Goal: Task Accomplishment & Management: Use online tool/utility

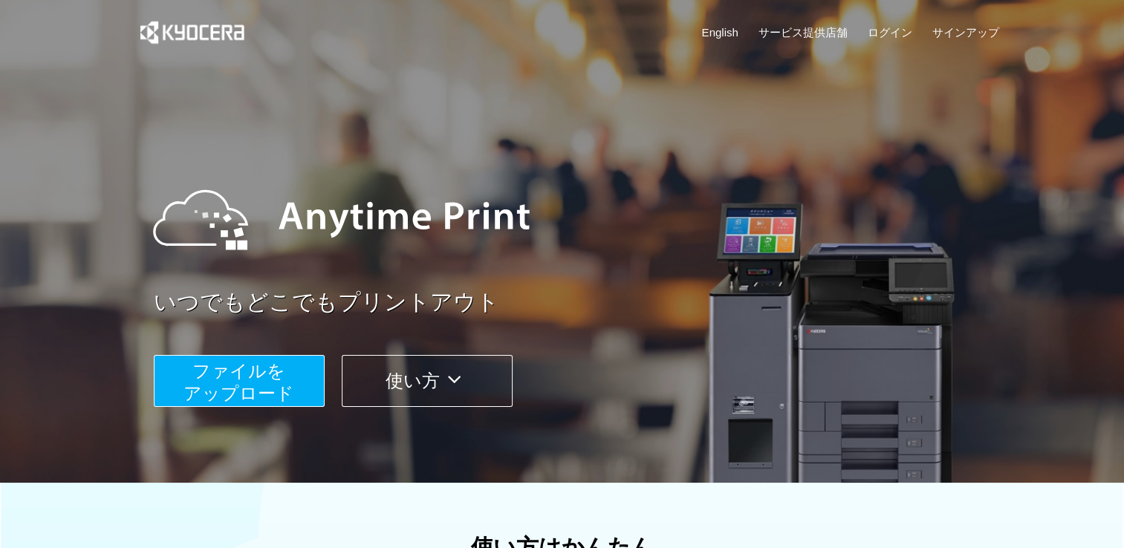
click at [302, 374] on button "ファイルを ​​アップロード" at bounding box center [239, 381] width 171 height 52
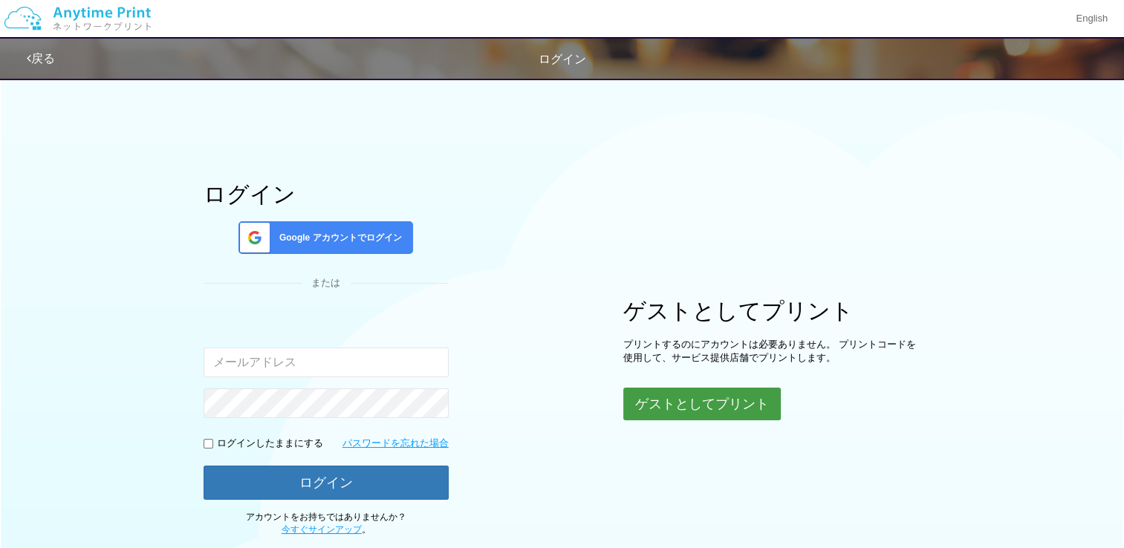
click at [729, 396] on button "ゲストとしてプリント" at bounding box center [701, 404] width 157 height 33
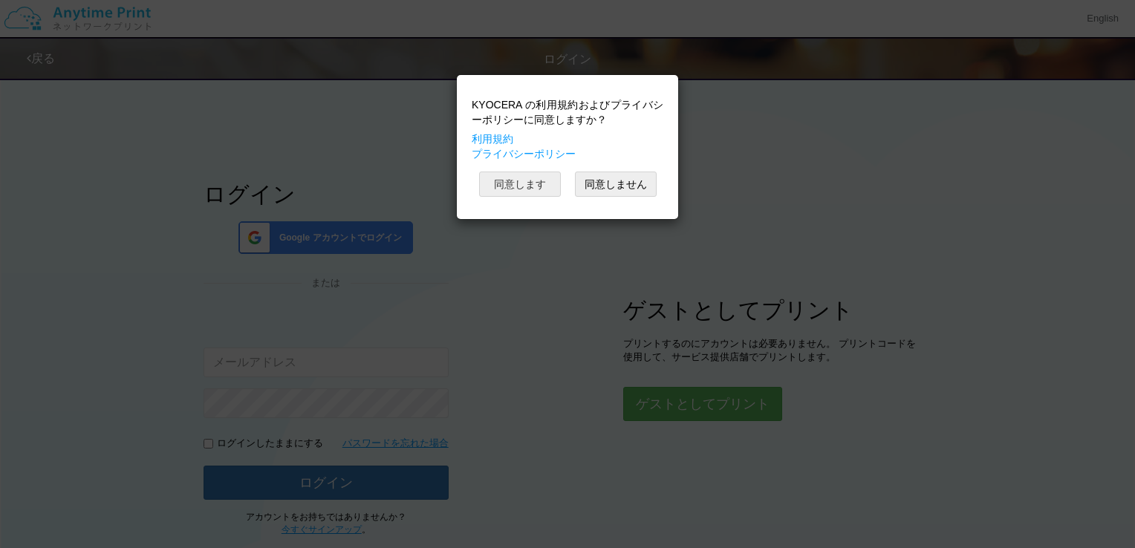
click at [522, 189] on button "同意します" at bounding box center [520, 184] width 82 height 25
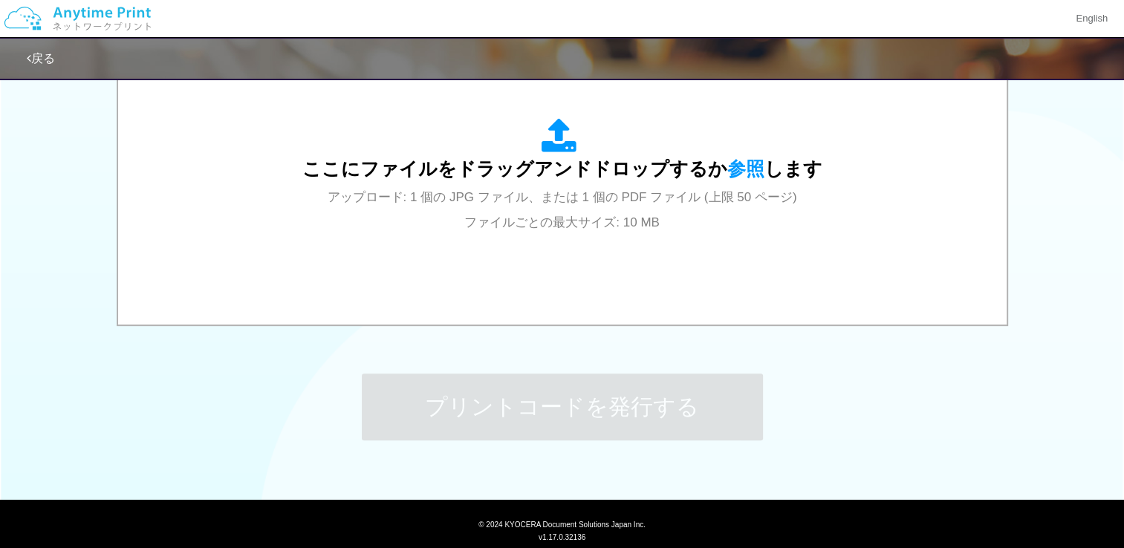
scroll to position [539, 0]
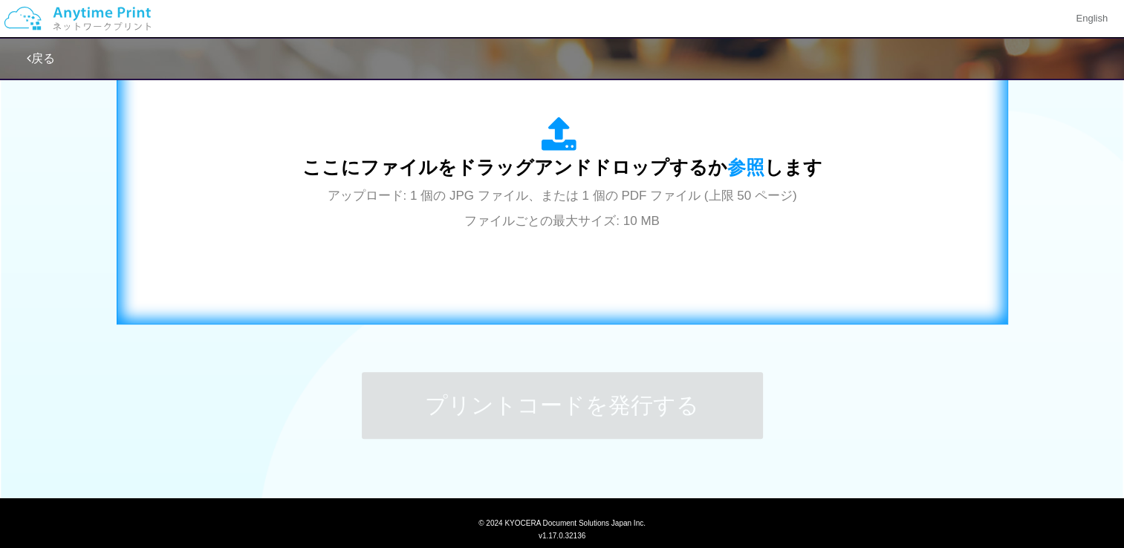
click at [551, 203] on span "アップロード: 1 個の JPG ファイル、または 1 個の PDF ファイル (上限 50 ページ) ファイルごとの最大サイズ: 10 MB" at bounding box center [563, 208] width 470 height 39
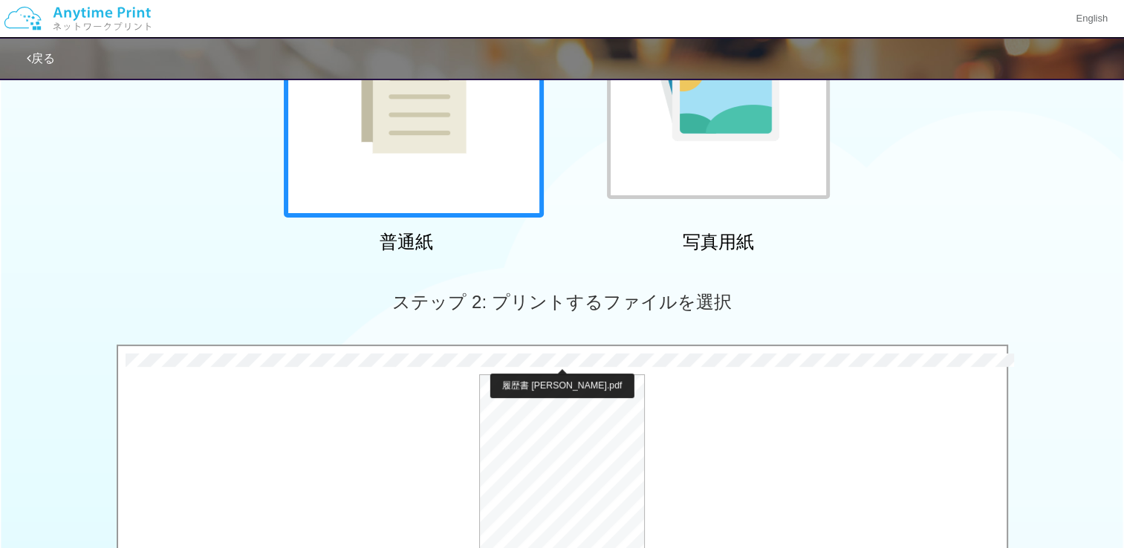
scroll to position [238, 0]
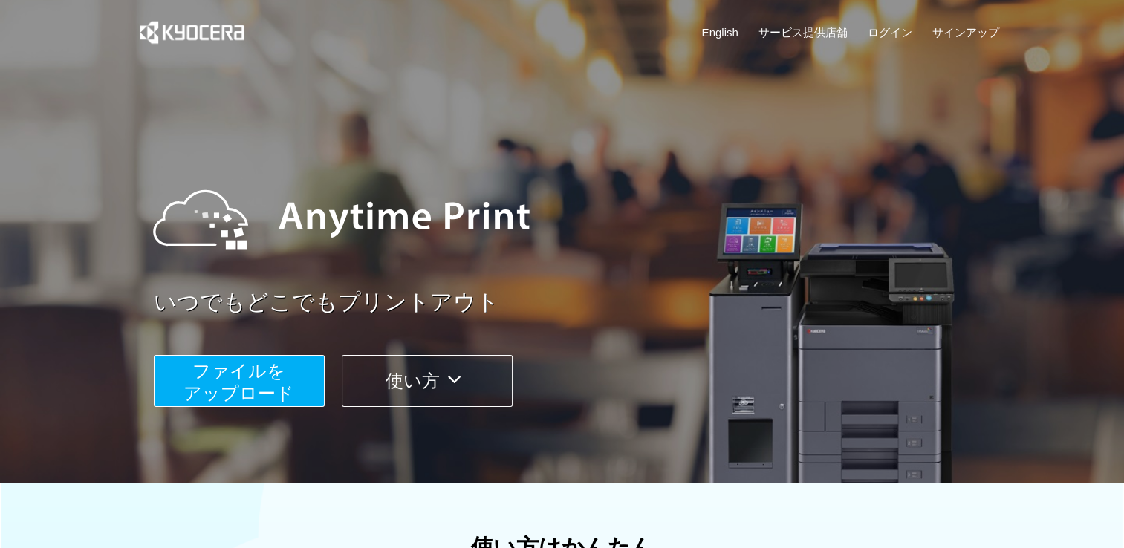
click at [295, 383] on button "ファイルを ​​アップロード" at bounding box center [239, 381] width 171 height 52
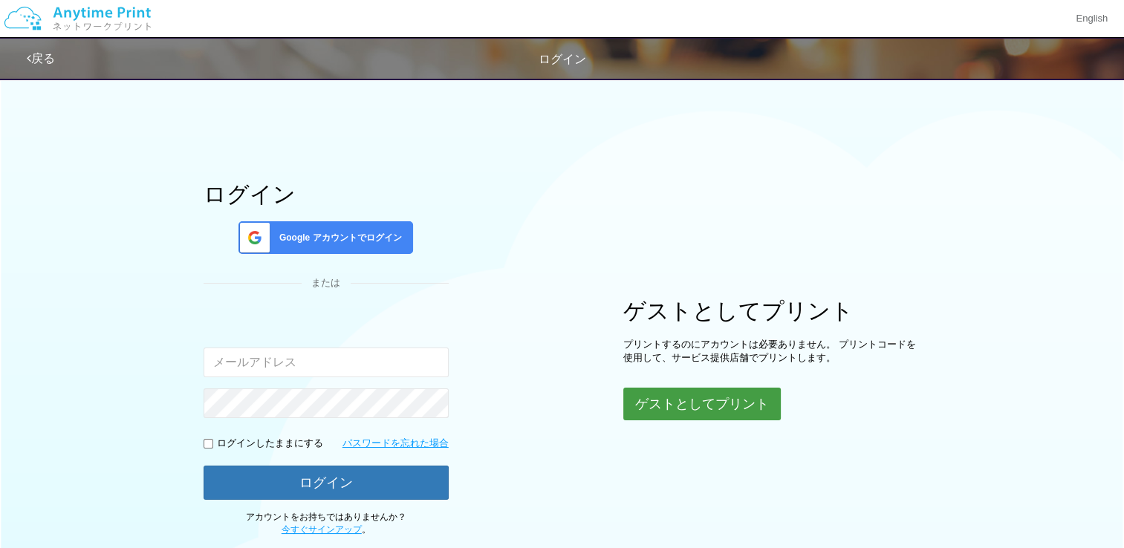
click at [667, 404] on button "ゲストとしてプリント" at bounding box center [701, 404] width 157 height 33
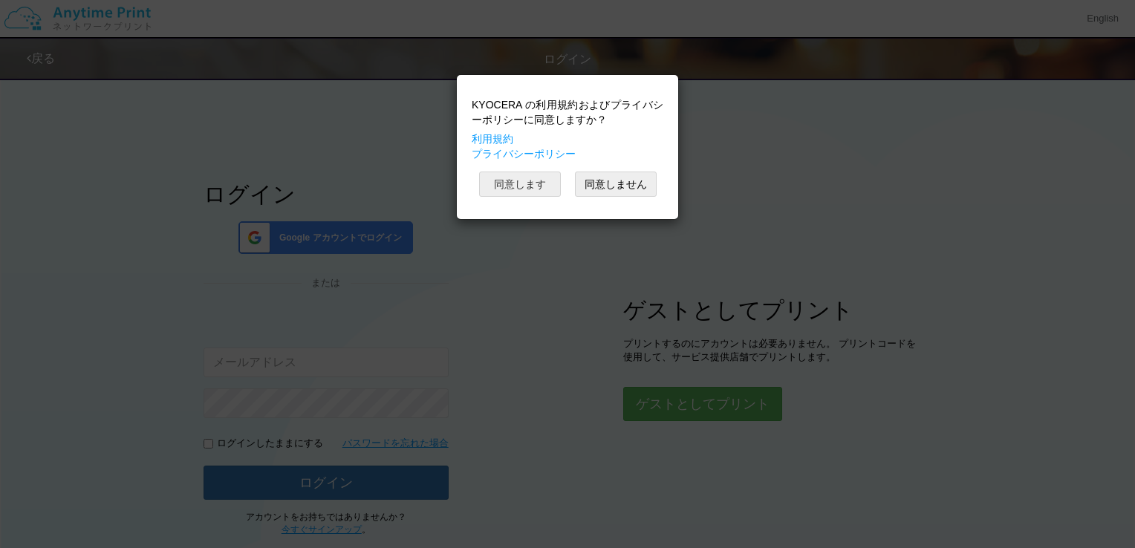
click at [507, 172] on button "同意します" at bounding box center [520, 184] width 82 height 25
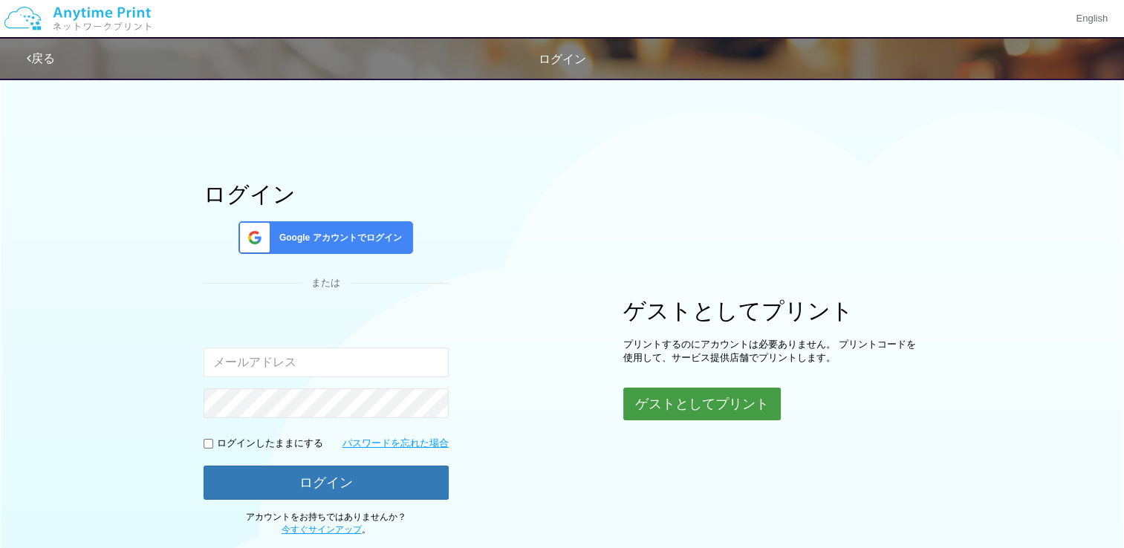
click at [665, 403] on button "ゲストとしてプリント" at bounding box center [701, 404] width 157 height 33
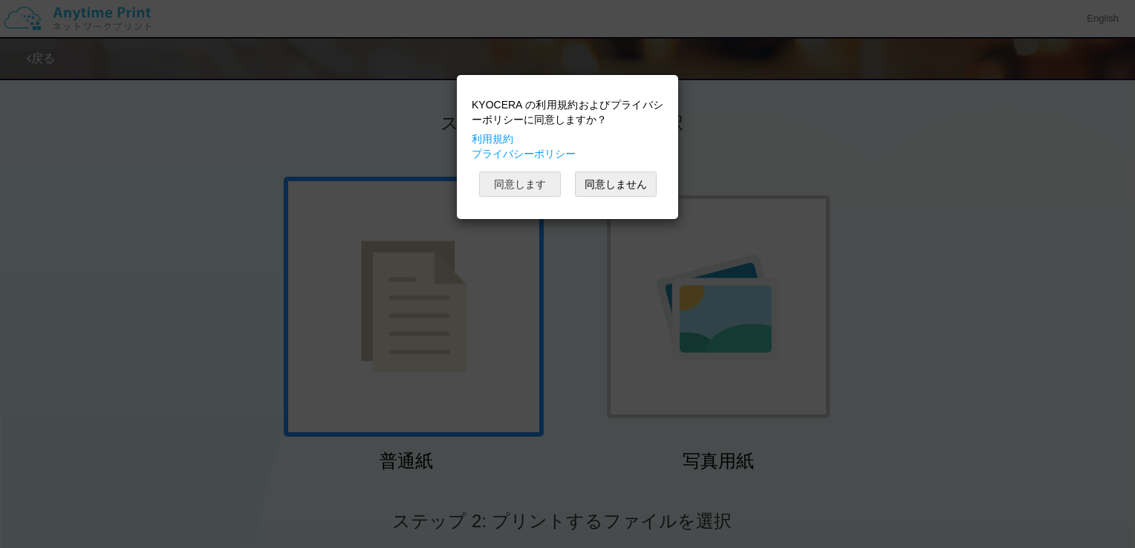
click at [536, 189] on button "同意します" at bounding box center [520, 184] width 82 height 25
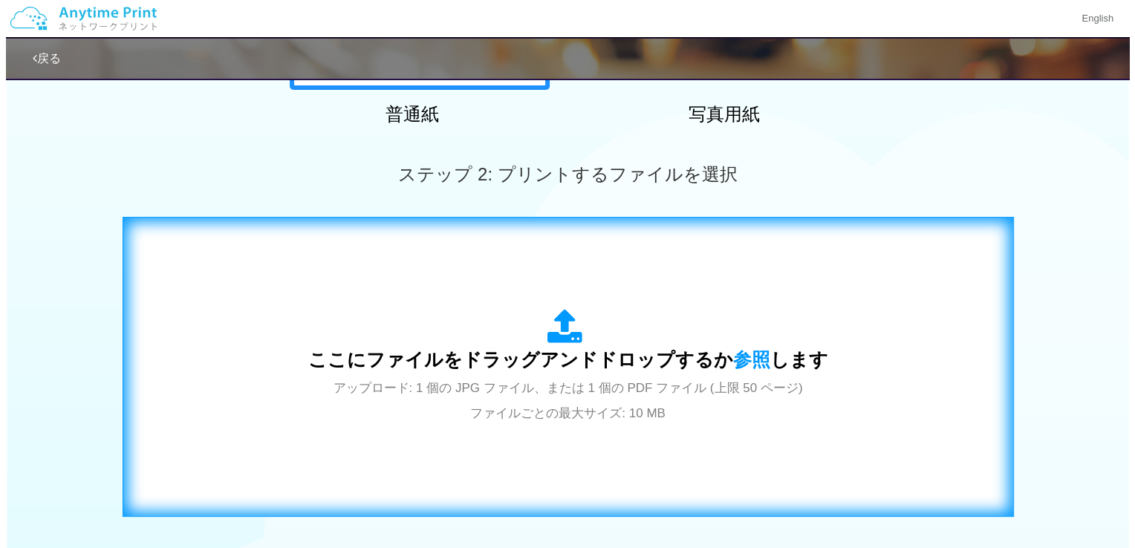
scroll to position [348, 0]
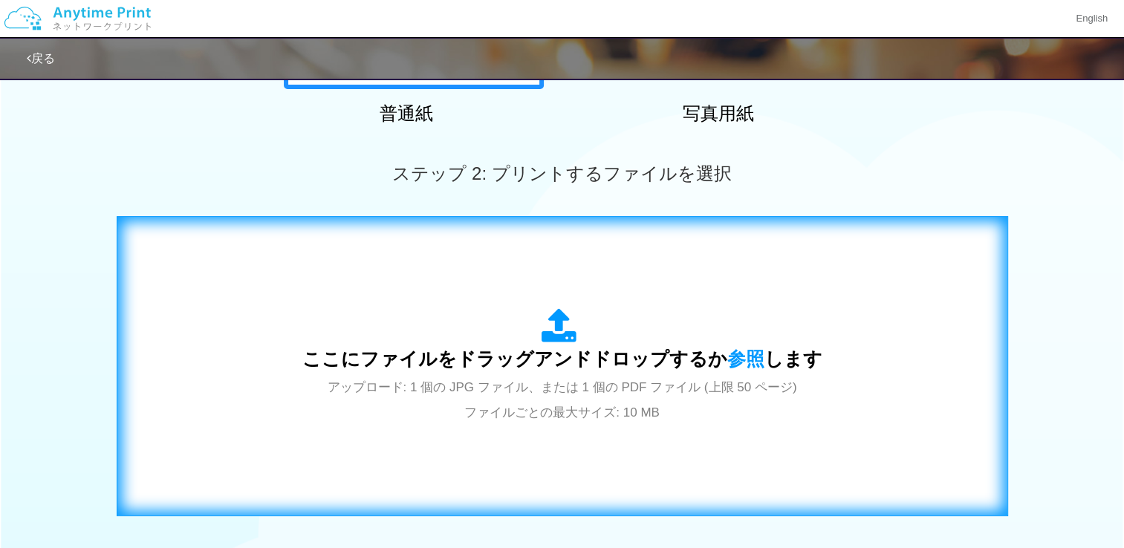
click at [569, 348] on span "ここにファイルをドラッグアンドドロップするか 参照 します" at bounding box center [562, 358] width 520 height 21
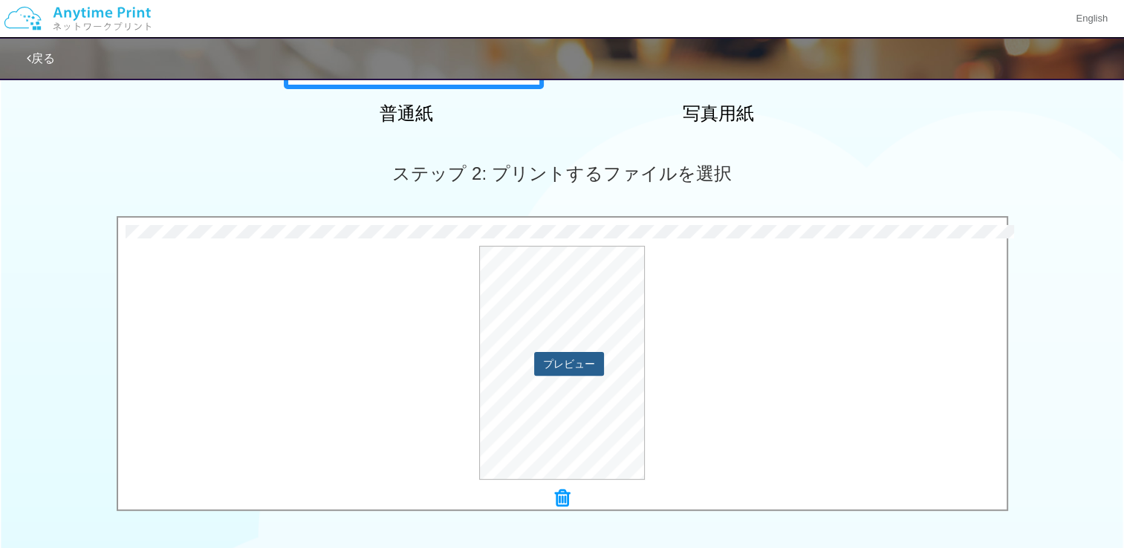
click at [570, 355] on button "プレビュー" at bounding box center [569, 364] width 70 height 24
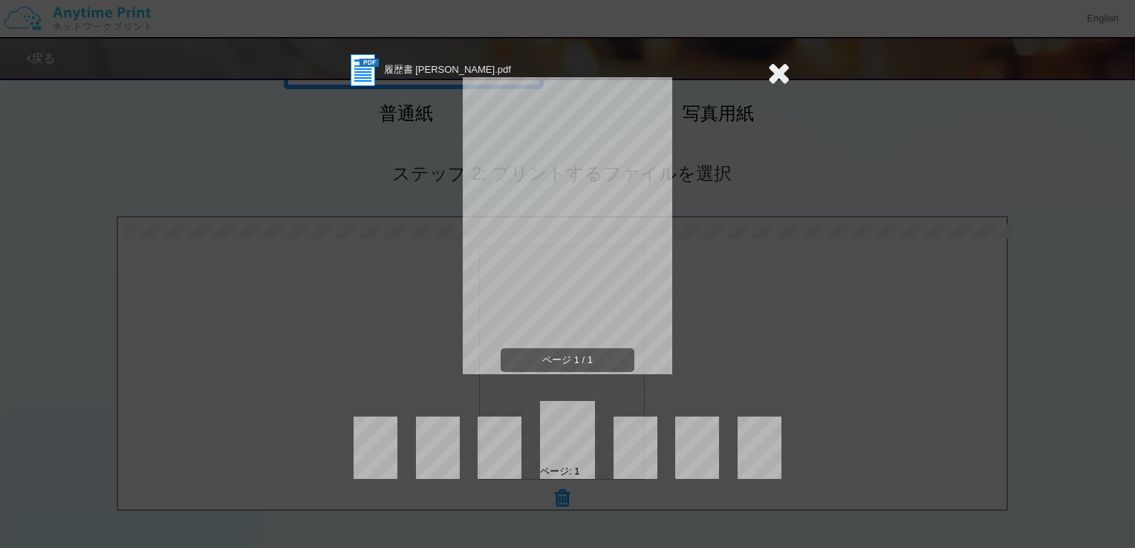
click at [776, 78] on icon at bounding box center [778, 73] width 23 height 30
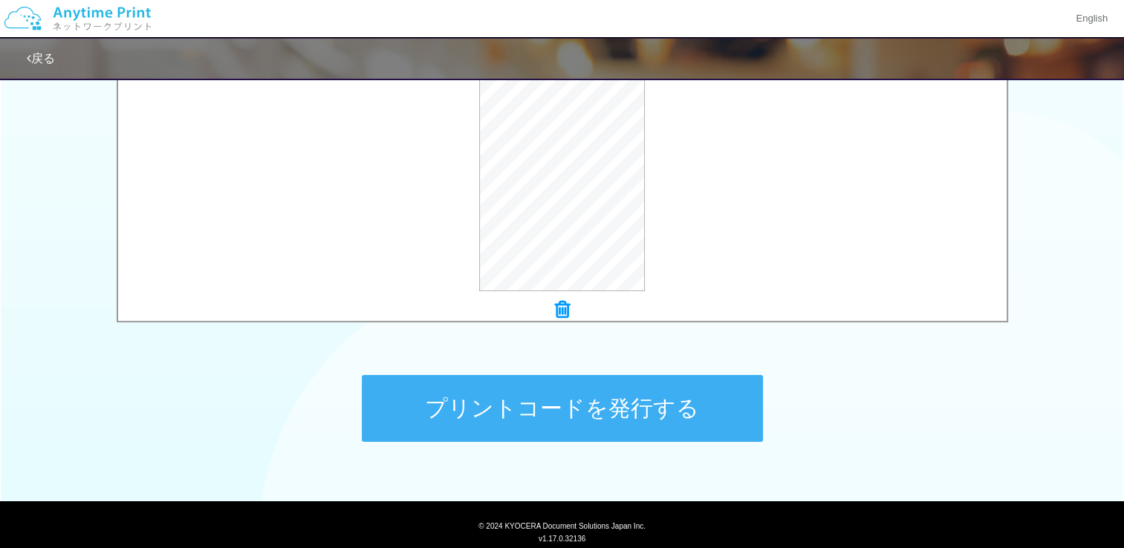
scroll to position [581, 0]
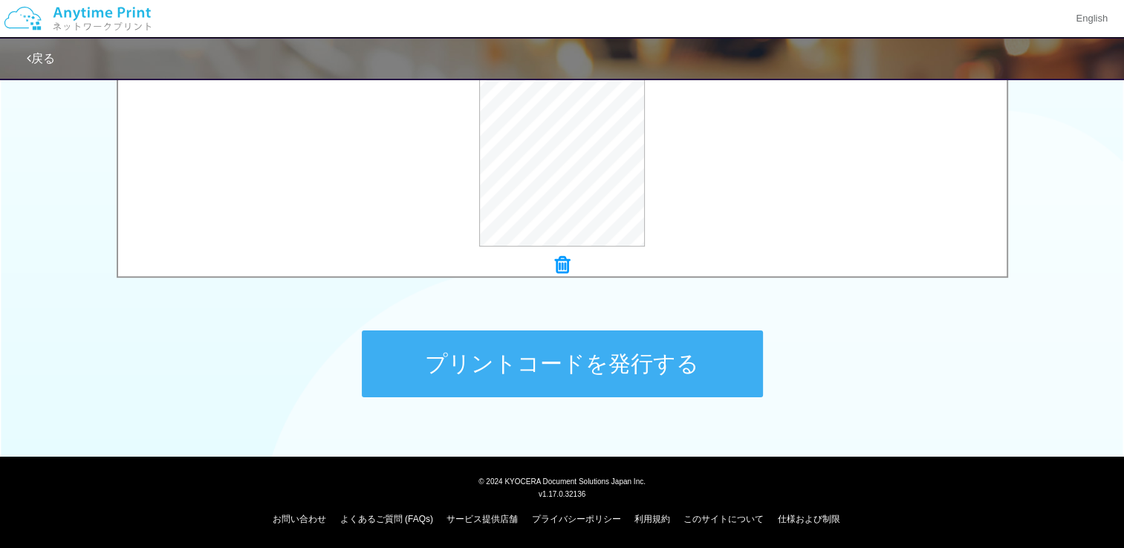
click at [606, 381] on button "プリントコードを発行する" at bounding box center [562, 364] width 401 height 67
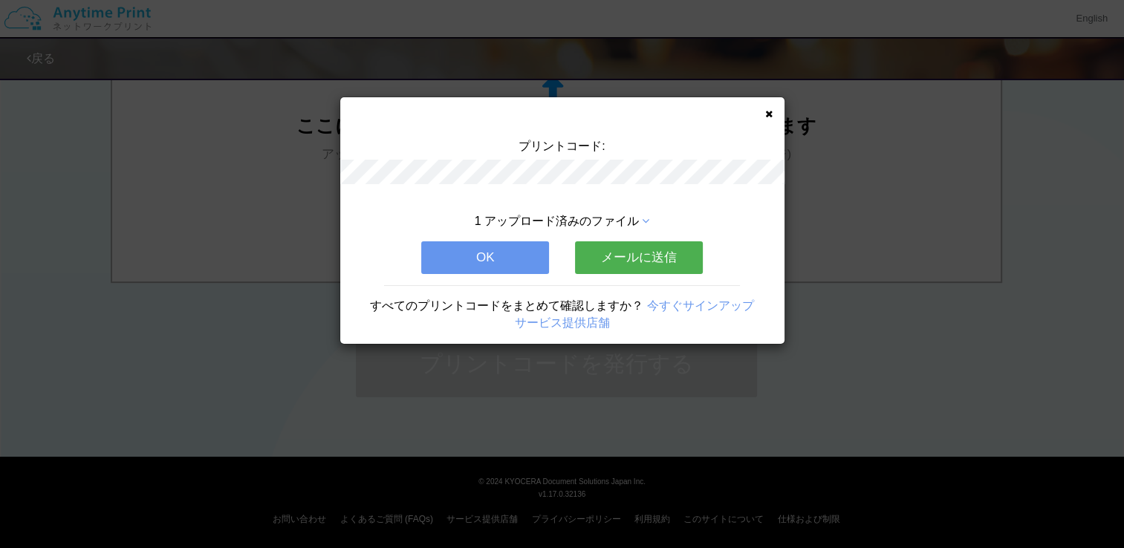
scroll to position [0, 0]
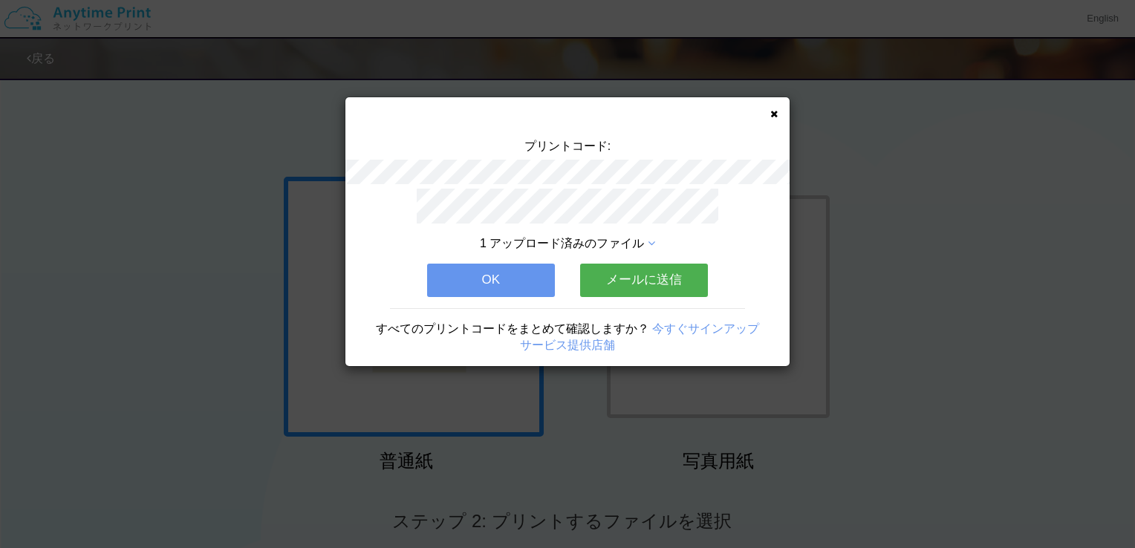
click at [483, 278] on button "OK" at bounding box center [491, 280] width 128 height 33
